Goal: Information Seeking & Learning: Compare options

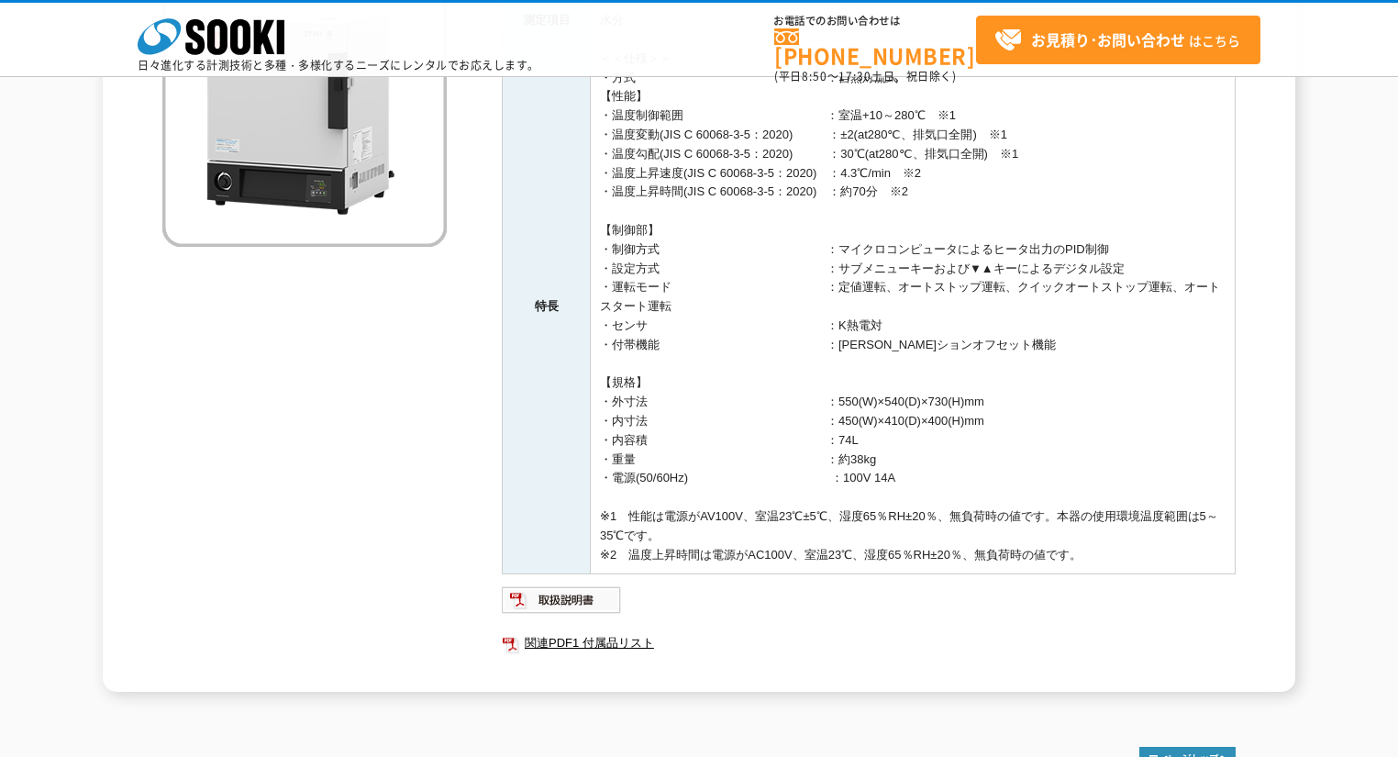
scroll to position [488, 0]
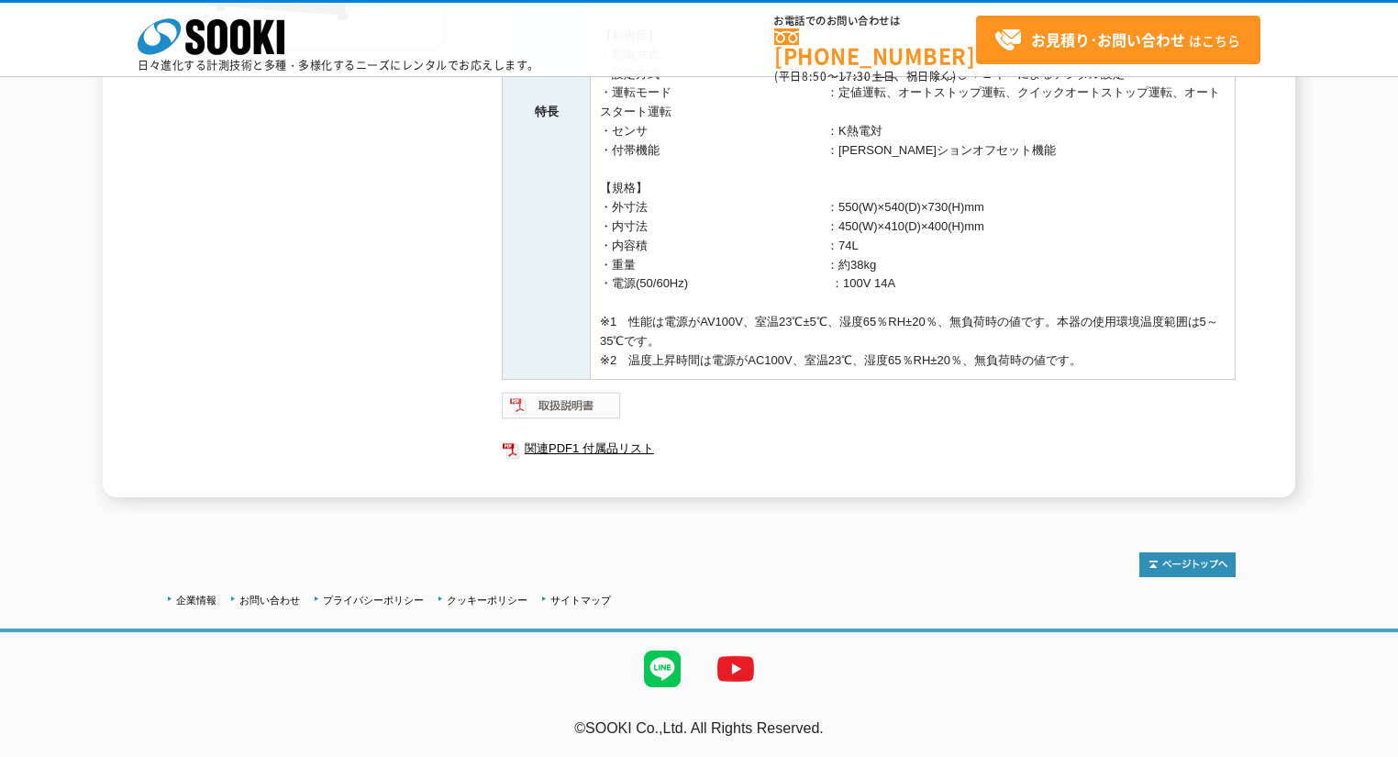
click at [567, 403] on img at bounding box center [562, 405] width 120 height 29
drag, startPoint x: 575, startPoint y: 411, endPoint x: 815, endPoint y: 651, distance: 339.3
click at [815, 651] on ul at bounding box center [699, 668] width 1398 height 73
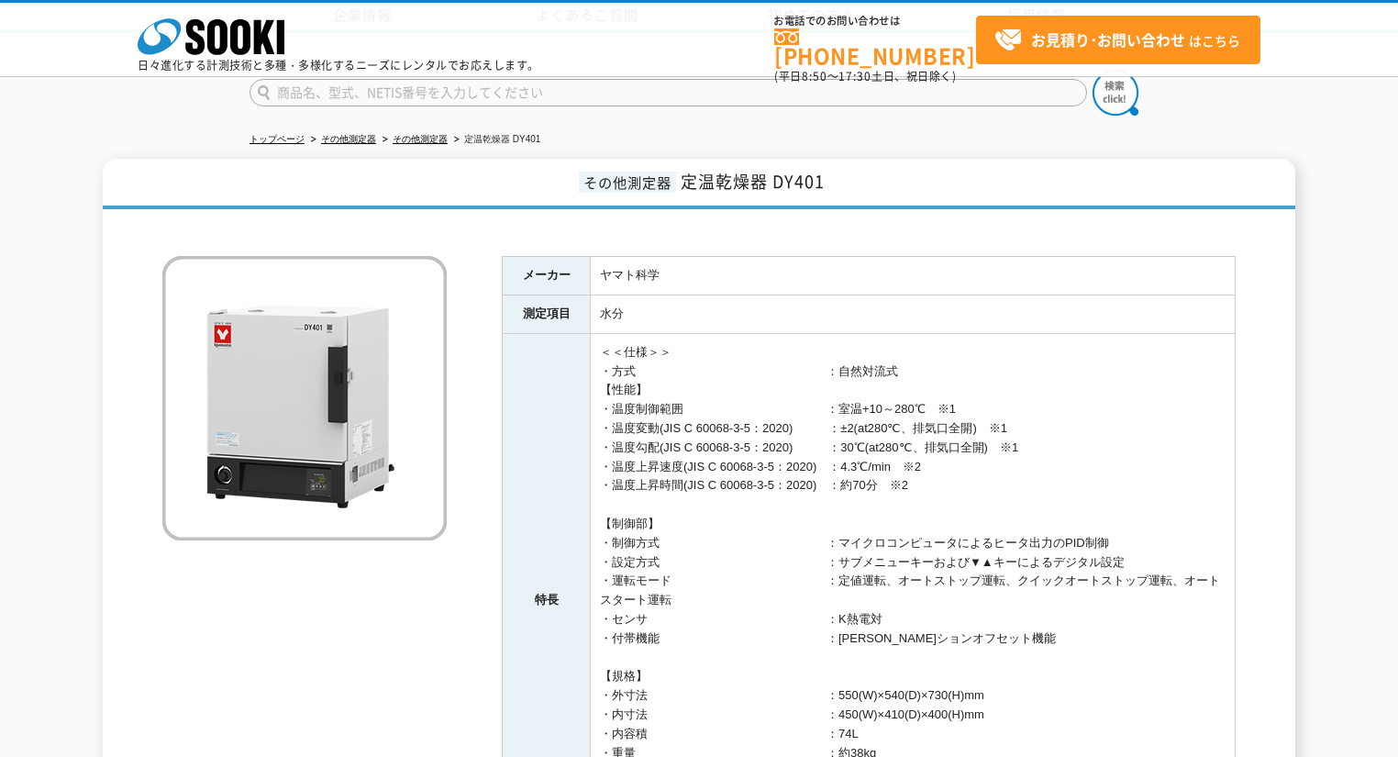
scroll to position [294, 0]
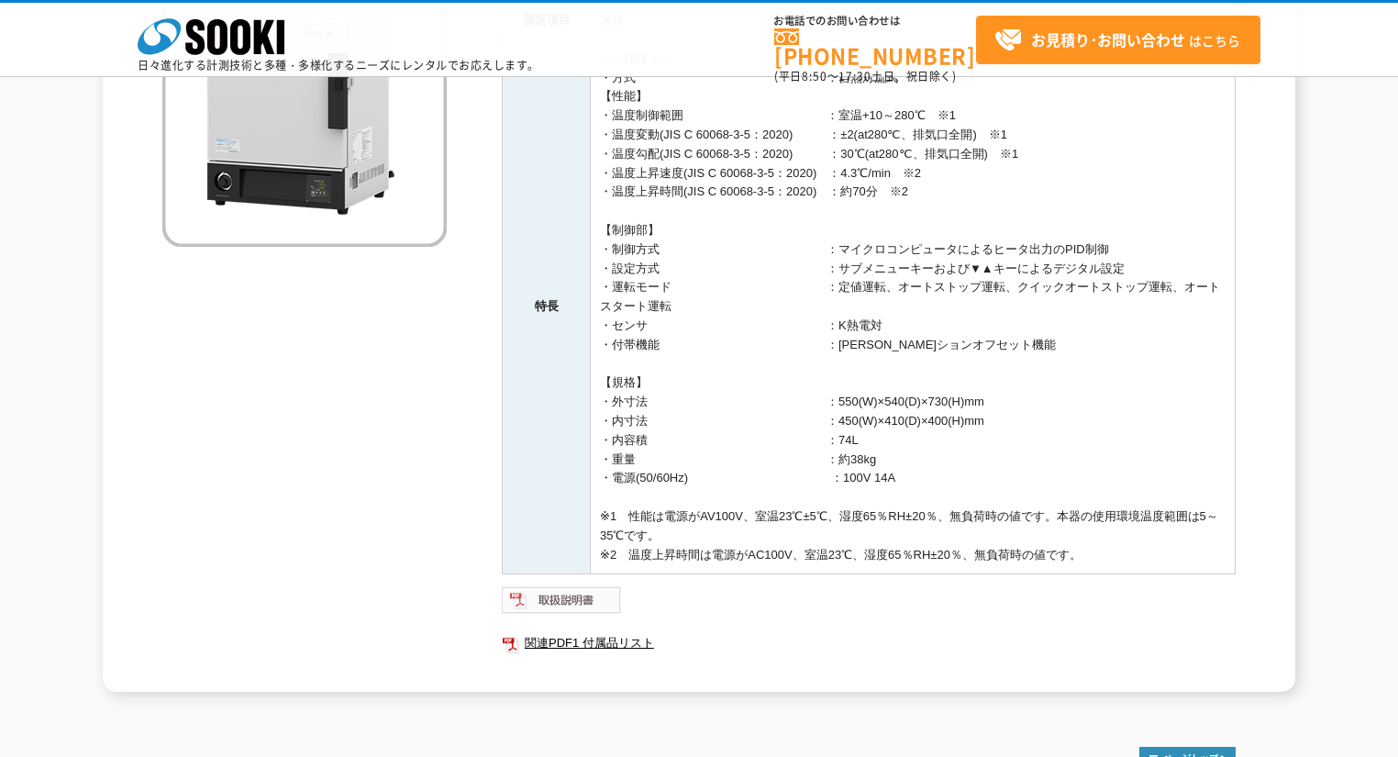
click at [524, 598] on img at bounding box center [562, 599] width 120 height 29
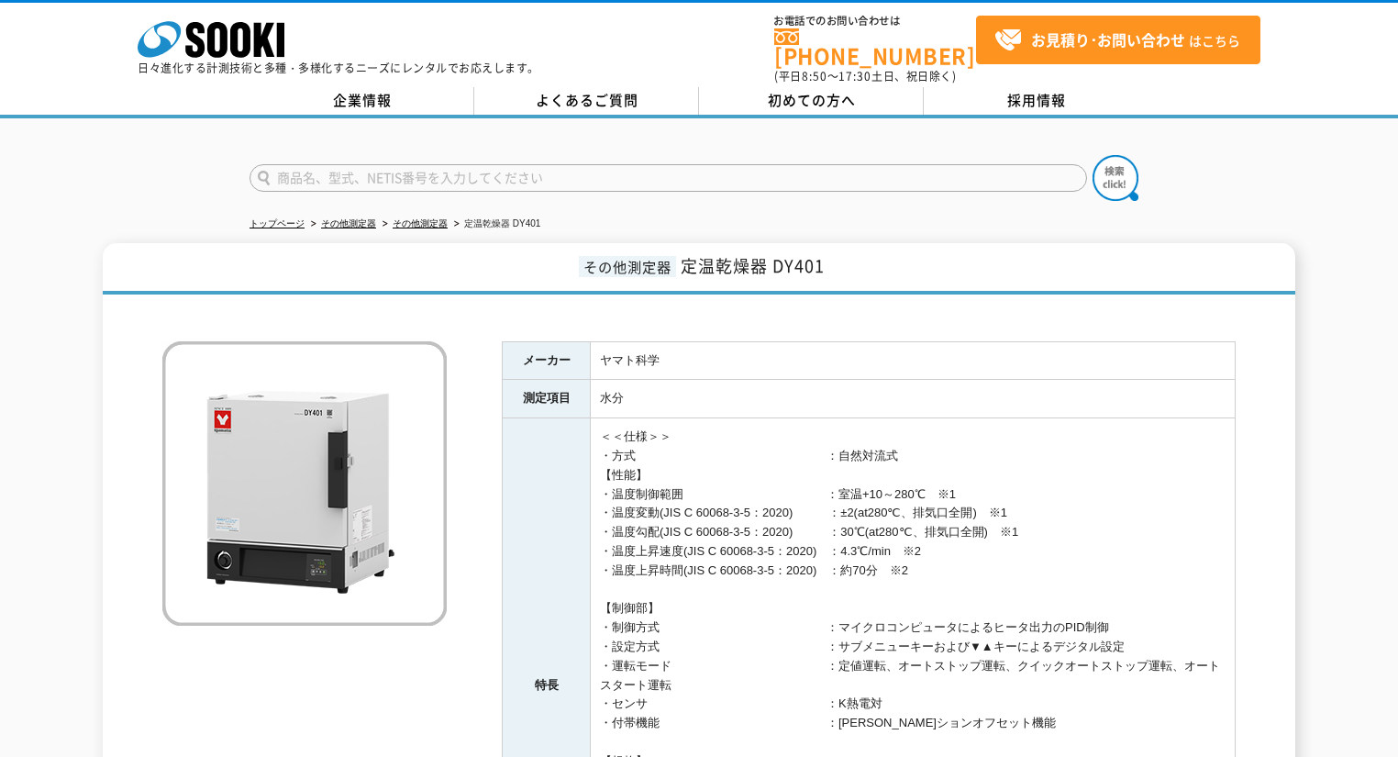
click at [342, 475] on img at bounding box center [304, 483] width 284 height 284
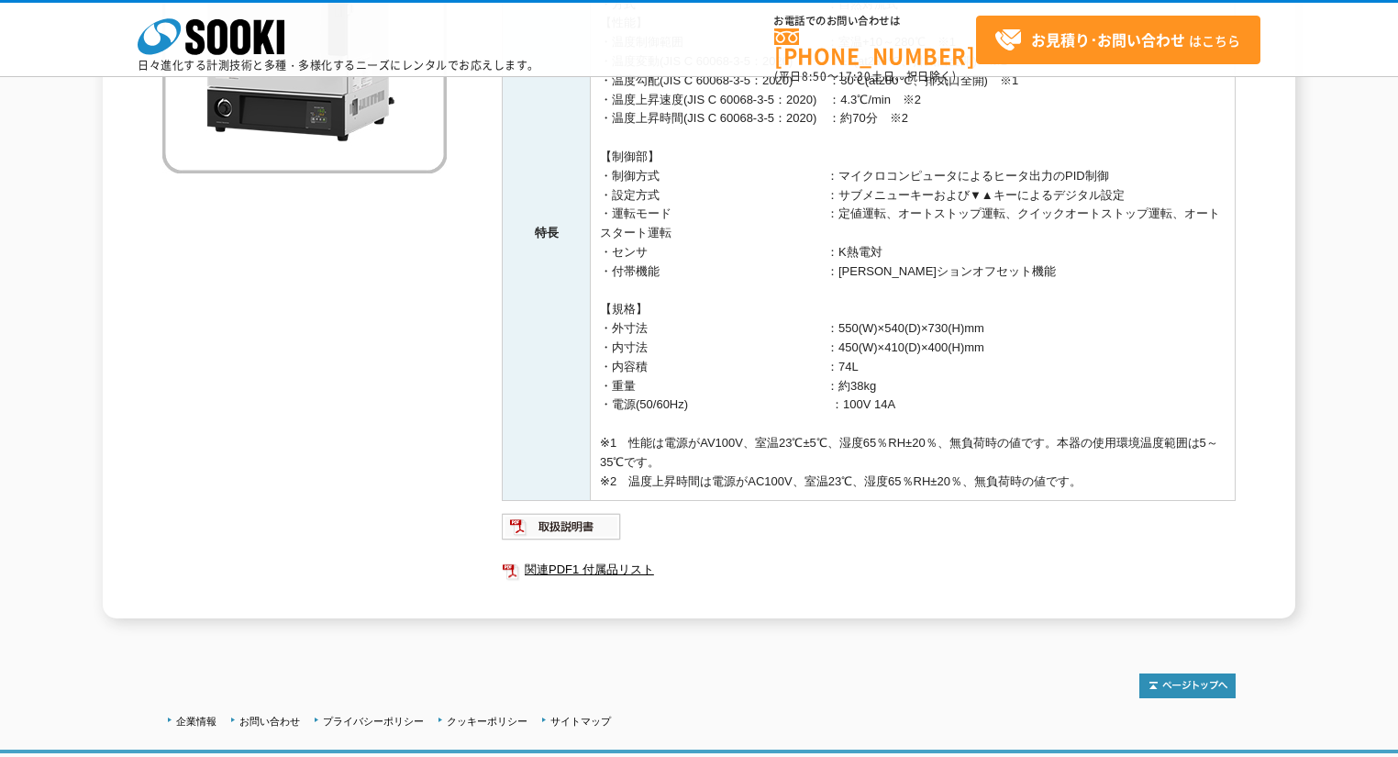
scroll to position [73, 0]
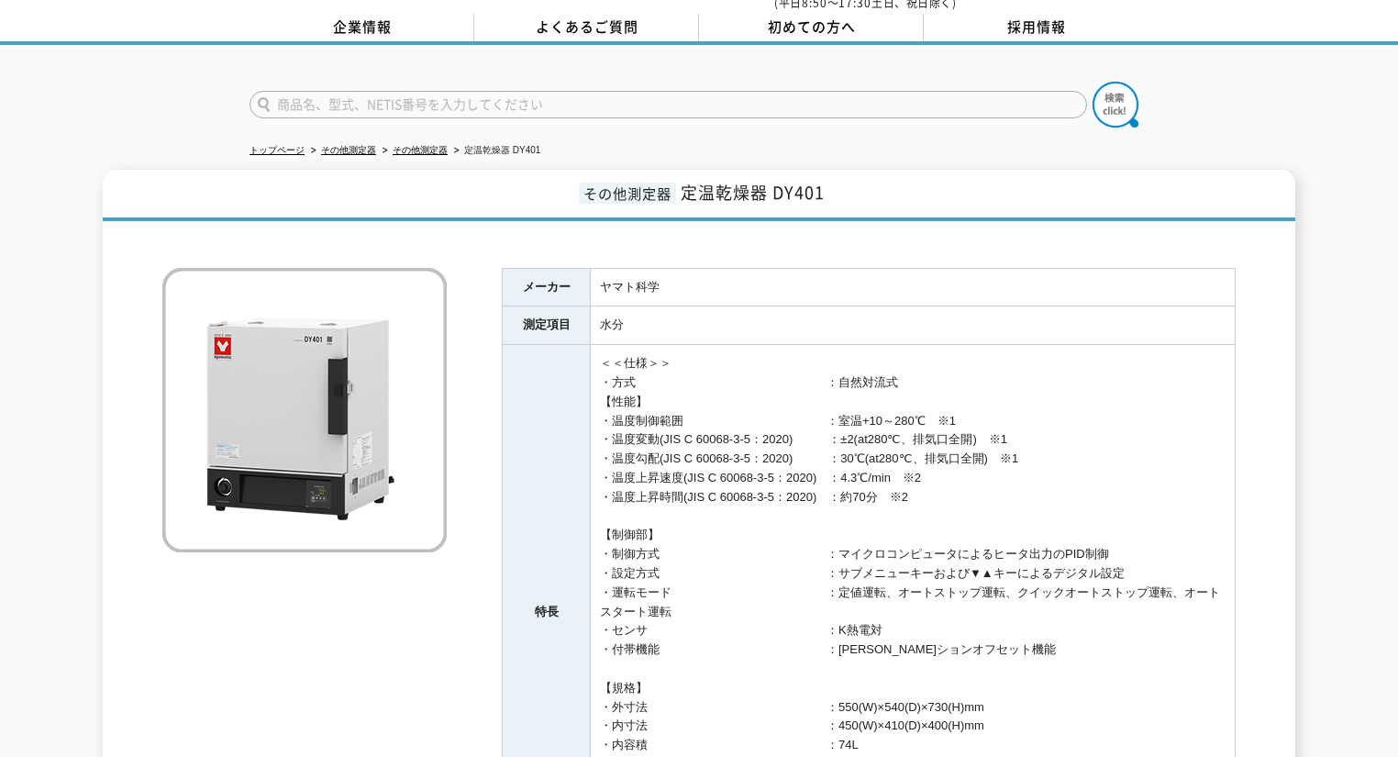
click at [340, 481] on img at bounding box center [304, 410] width 284 height 284
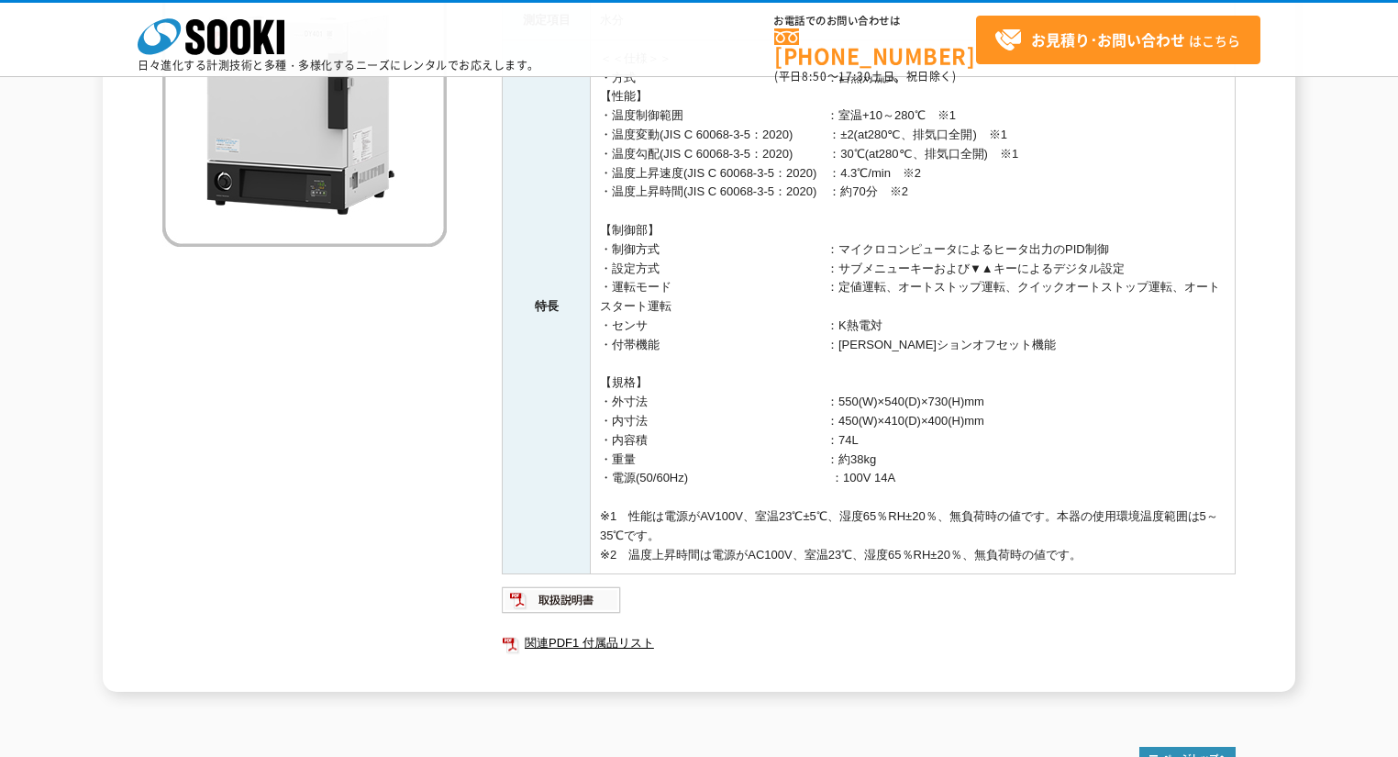
scroll to position [488, 0]
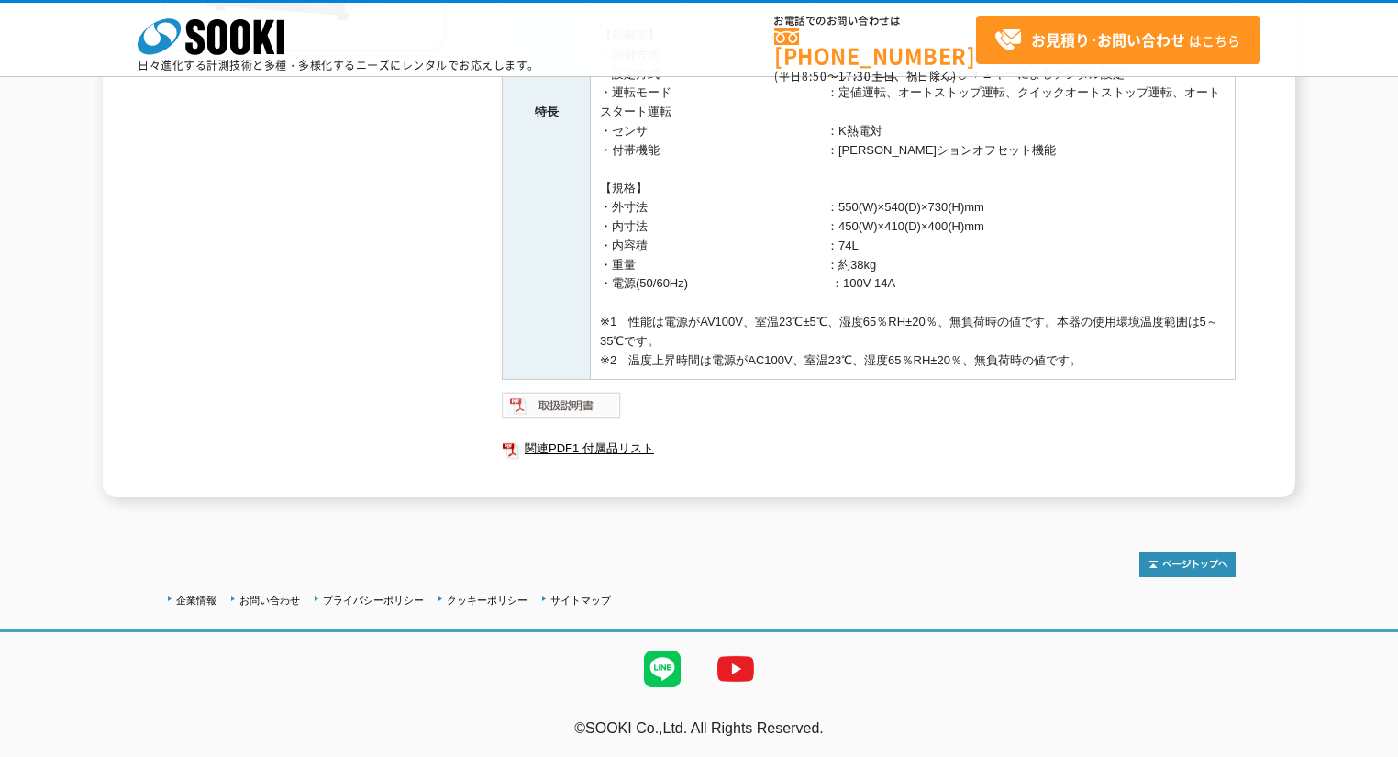
click at [572, 407] on img at bounding box center [562, 405] width 120 height 29
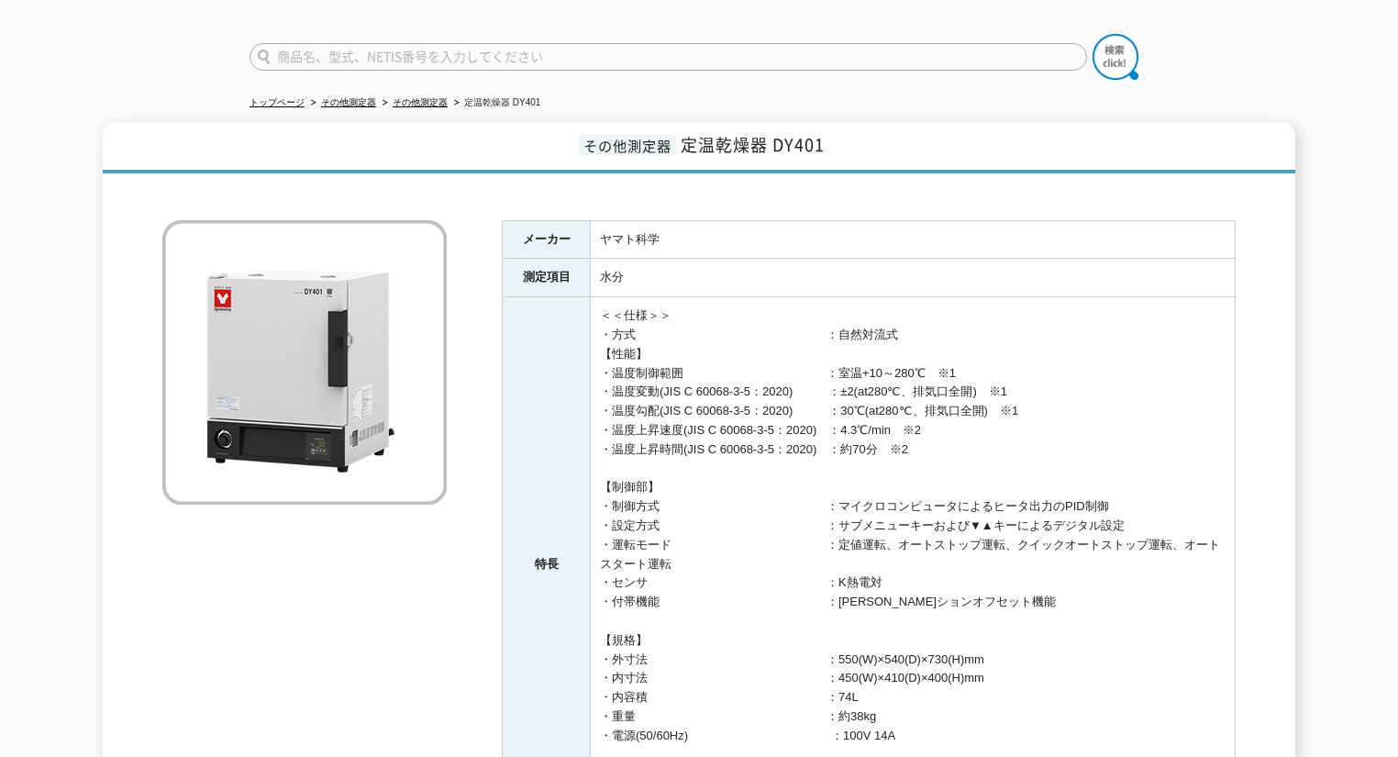
scroll to position [0, 0]
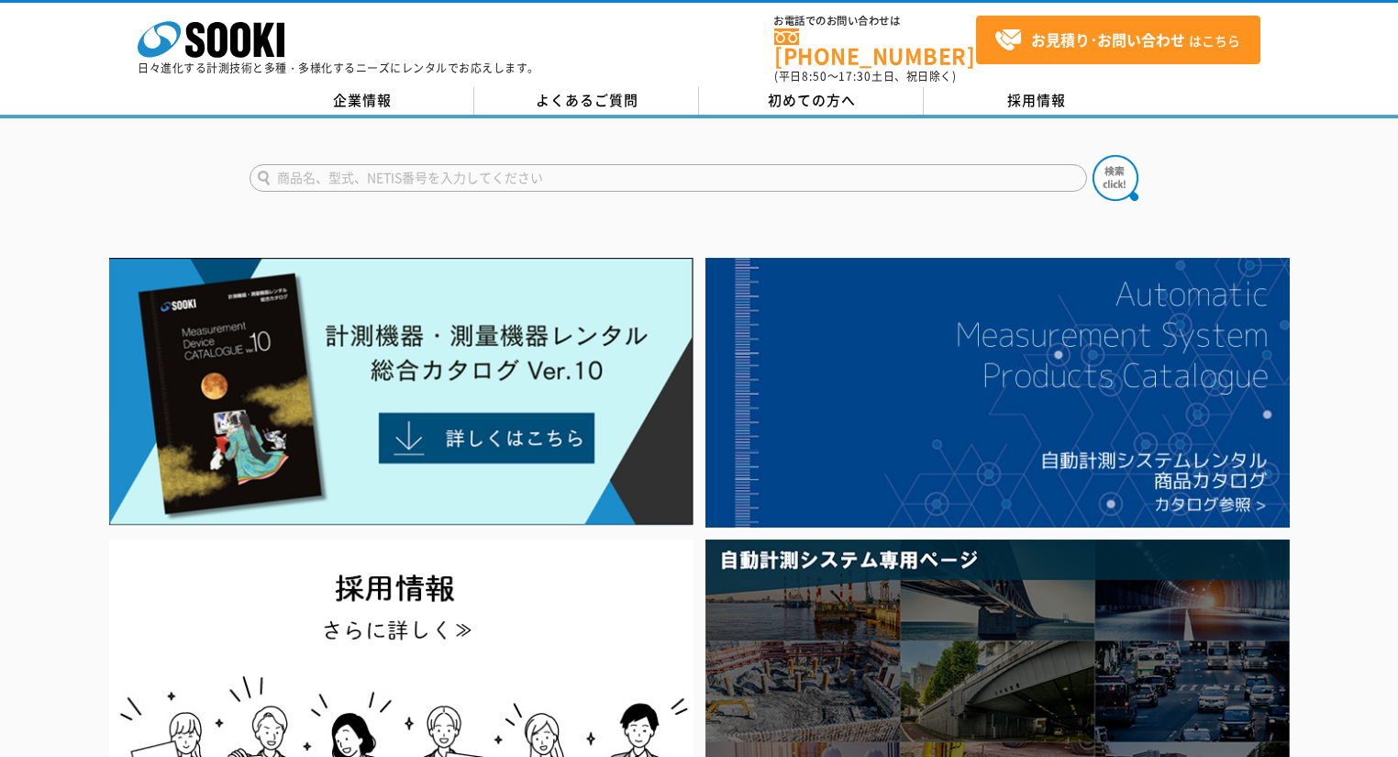
click at [377, 164] on input "text" at bounding box center [669, 178] width 838 height 28
type input "DY400"
click at [1093, 155] on button at bounding box center [1116, 178] width 46 height 46
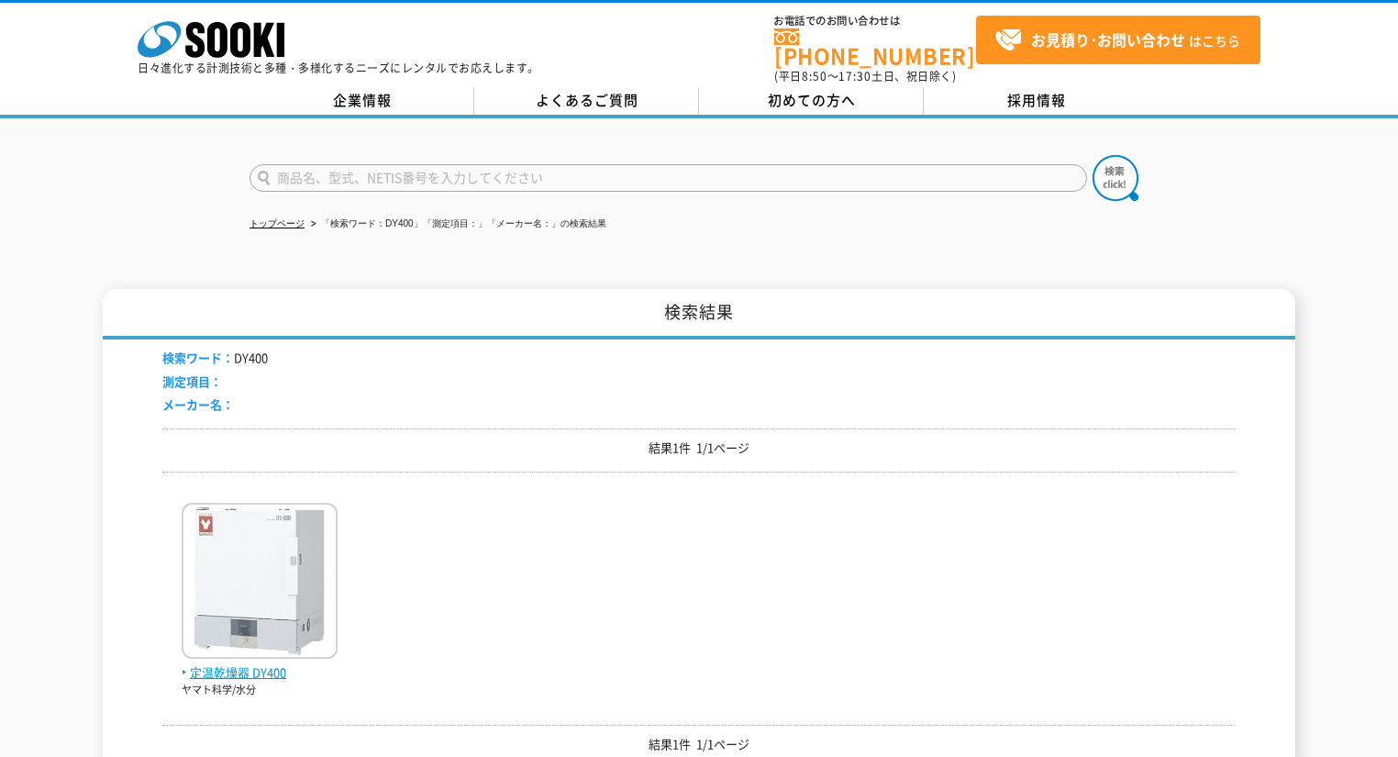
click at [250, 599] on img at bounding box center [260, 583] width 156 height 161
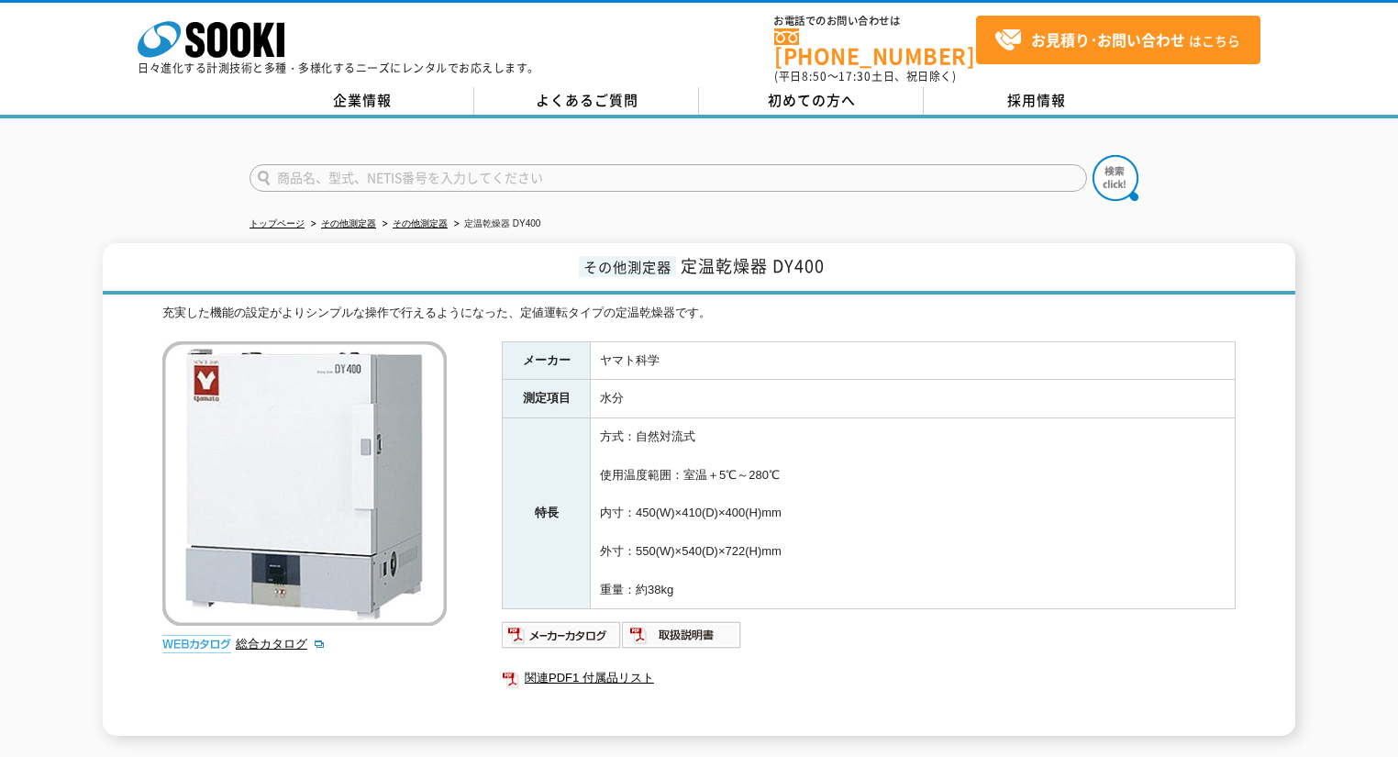
scroll to position [73, 0]
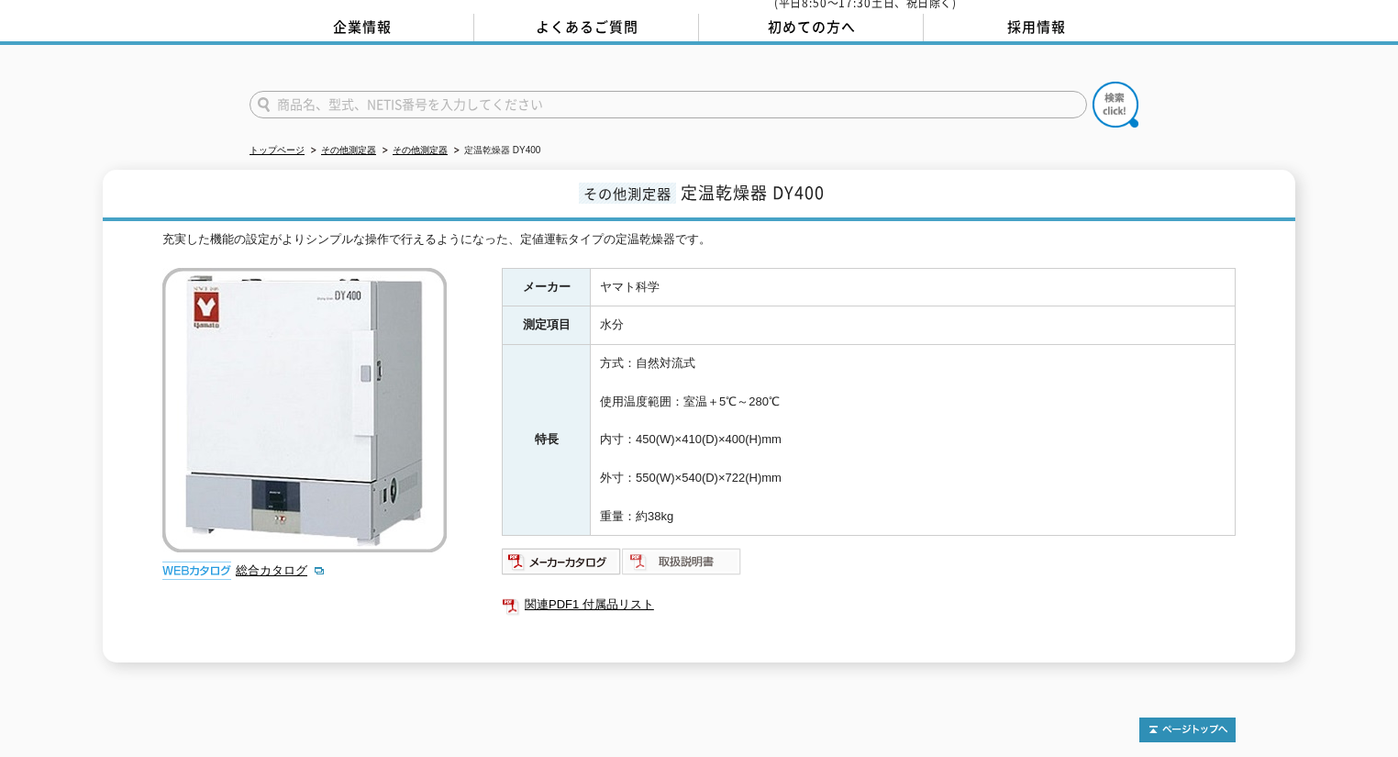
click at [672, 547] on img at bounding box center [682, 561] width 120 height 29
click at [570, 547] on img at bounding box center [562, 561] width 120 height 29
click at [473, 95] on input "text" at bounding box center [669, 105] width 838 height 28
type input "DY401"
click at [1093, 82] on button at bounding box center [1116, 105] width 46 height 46
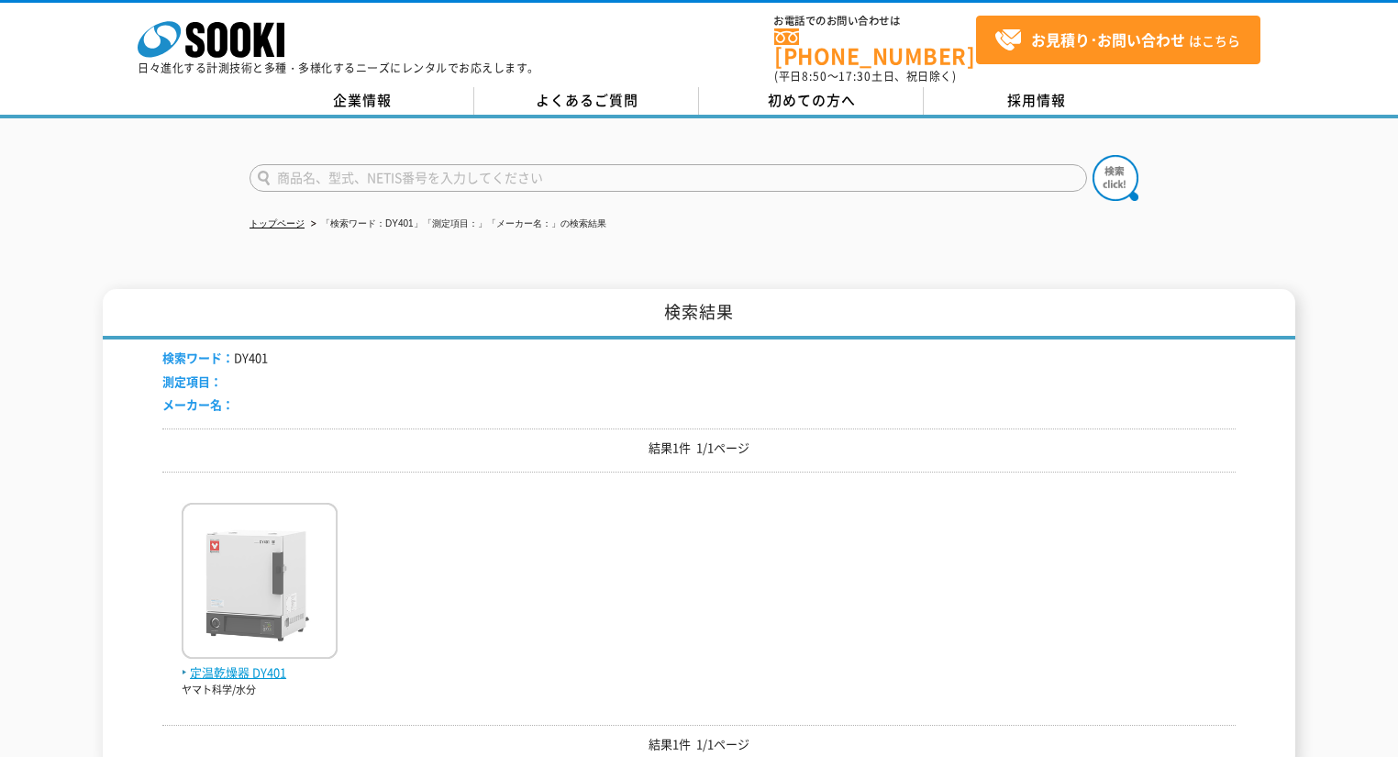
click at [228, 631] on img at bounding box center [260, 583] width 156 height 161
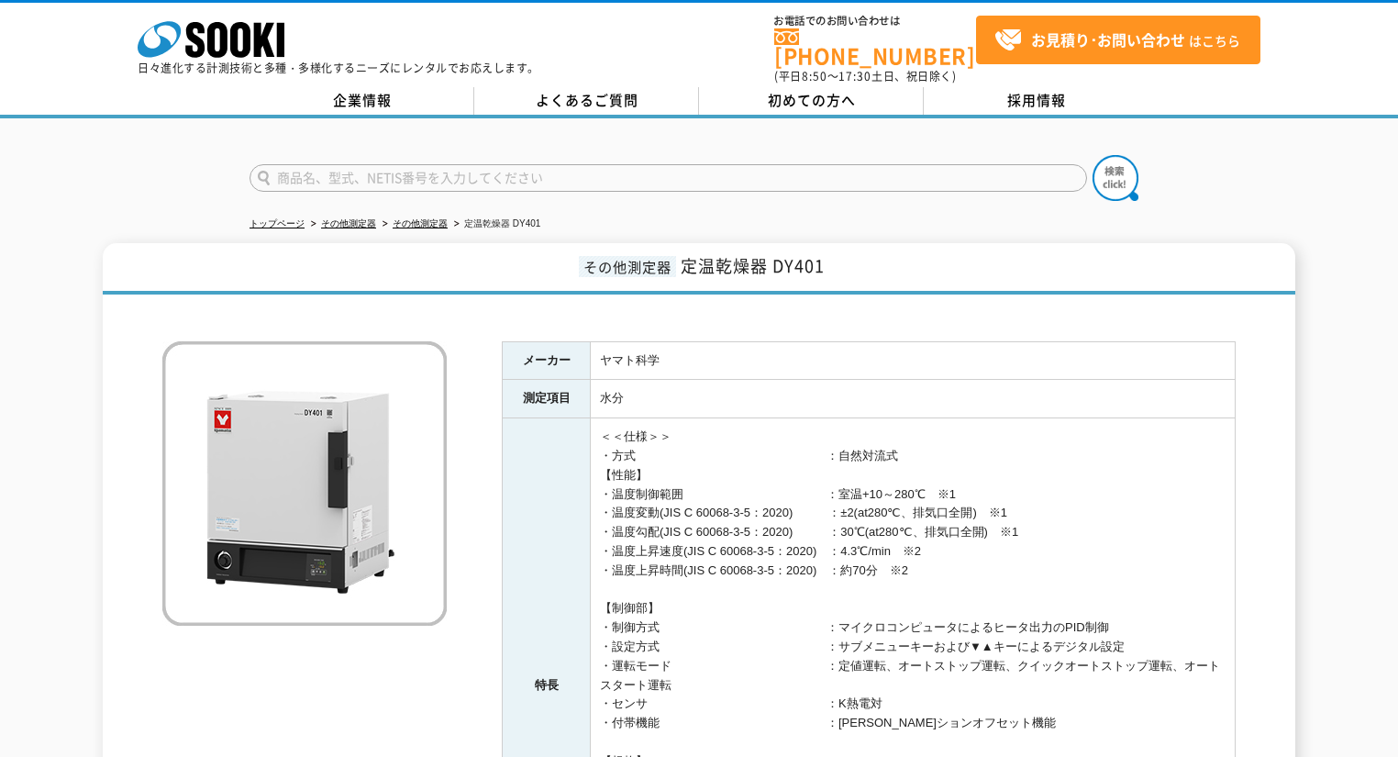
click at [500, 164] on input "text" at bounding box center [669, 178] width 838 height 28
type input "DY400"
click at [1127, 168] on img at bounding box center [1116, 178] width 46 height 46
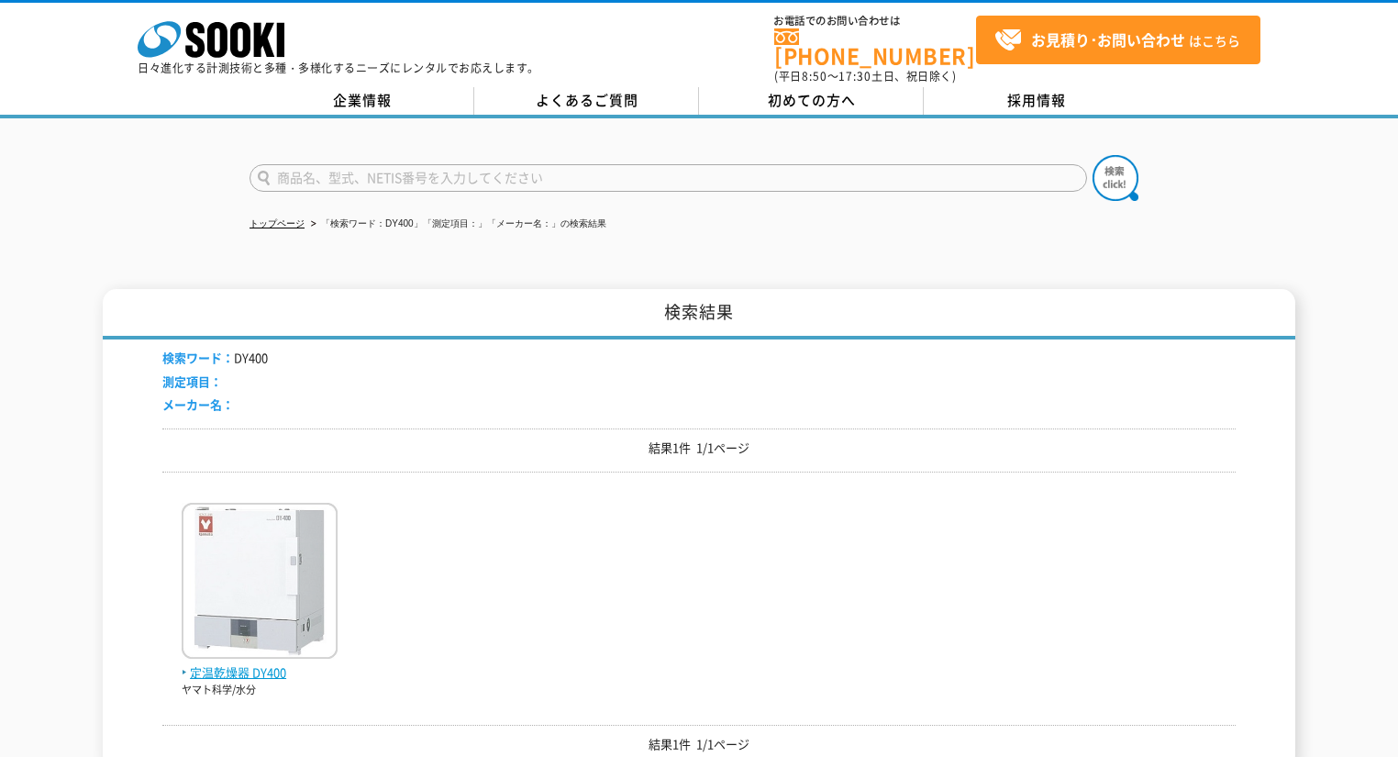
click at [236, 617] on img at bounding box center [260, 583] width 156 height 161
click at [237, 664] on span "定温乾燥器 DY400" at bounding box center [260, 672] width 156 height 19
